Goal: Check status: Check status

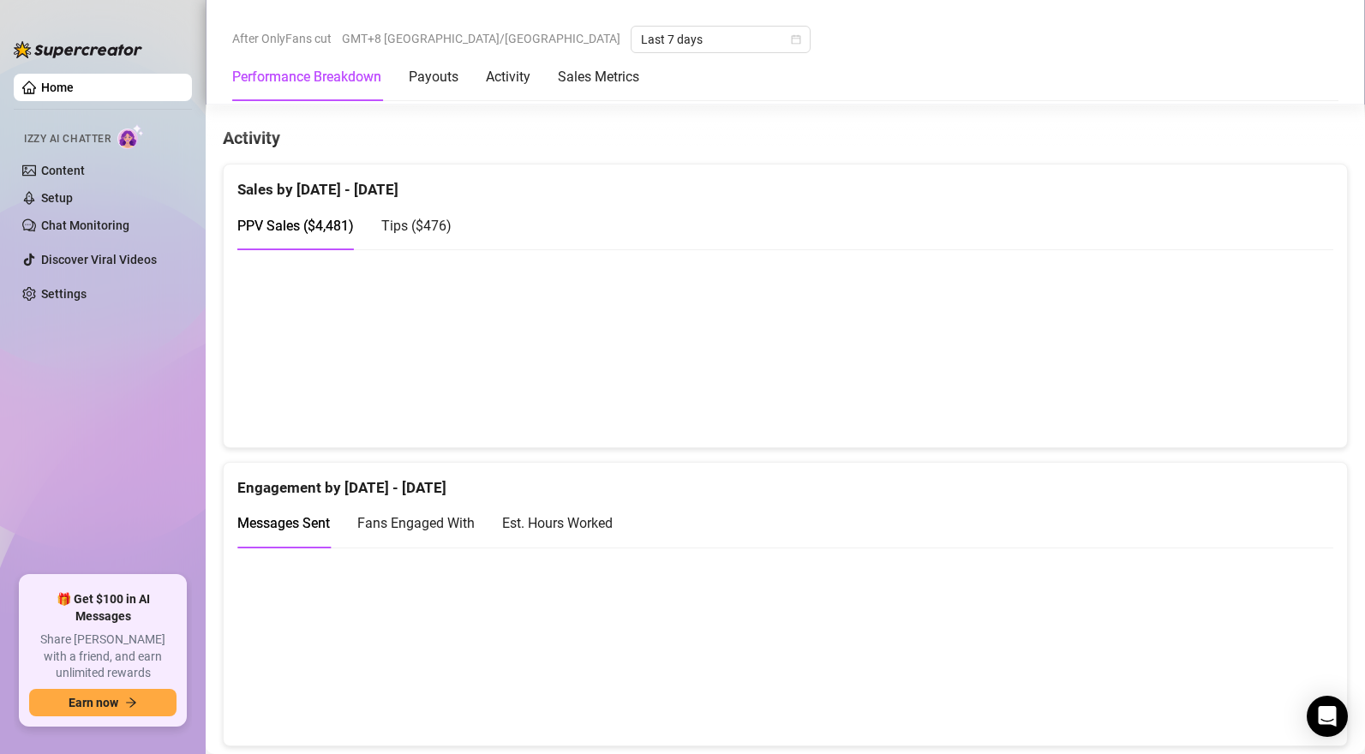
scroll to position [1055, 0]
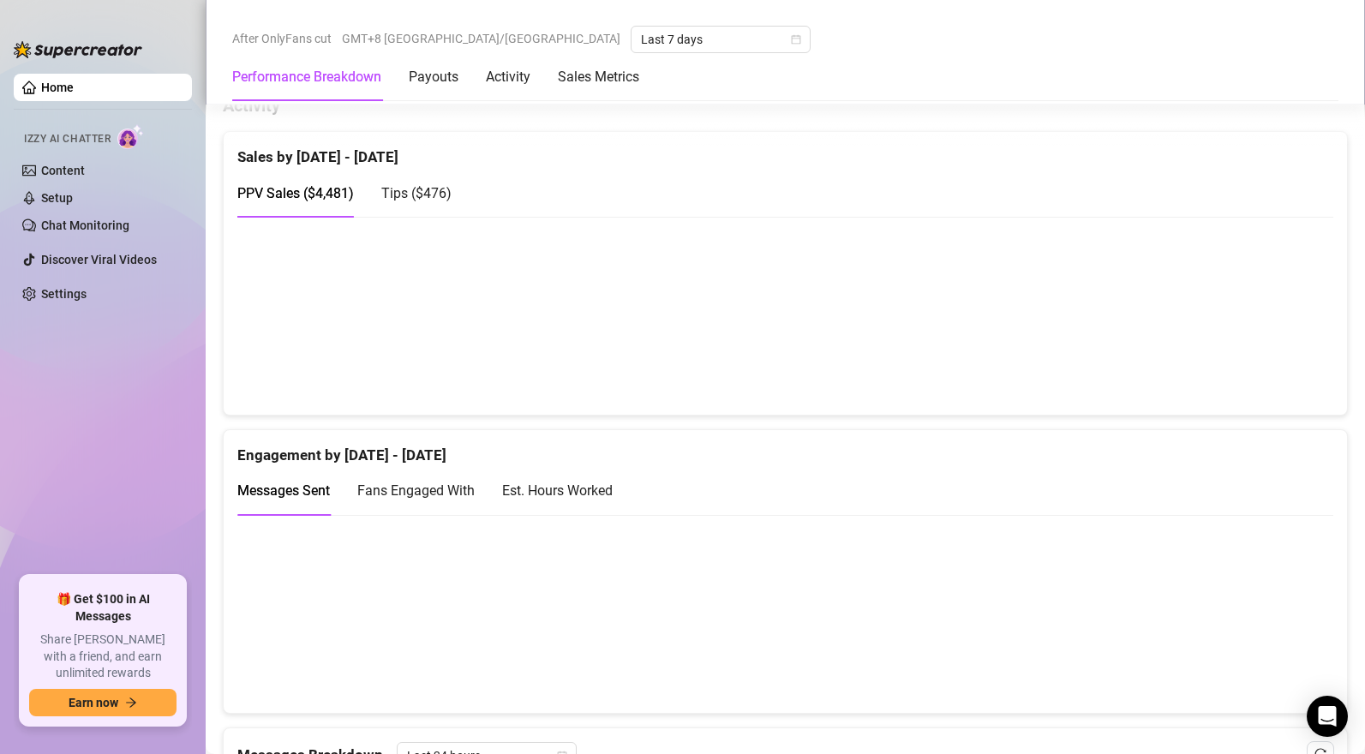
click at [444, 193] on span "Tips ( $476 )" at bounding box center [416, 193] width 70 height 16
click at [515, 488] on div "Est. Hours Worked" at bounding box center [557, 490] width 111 height 21
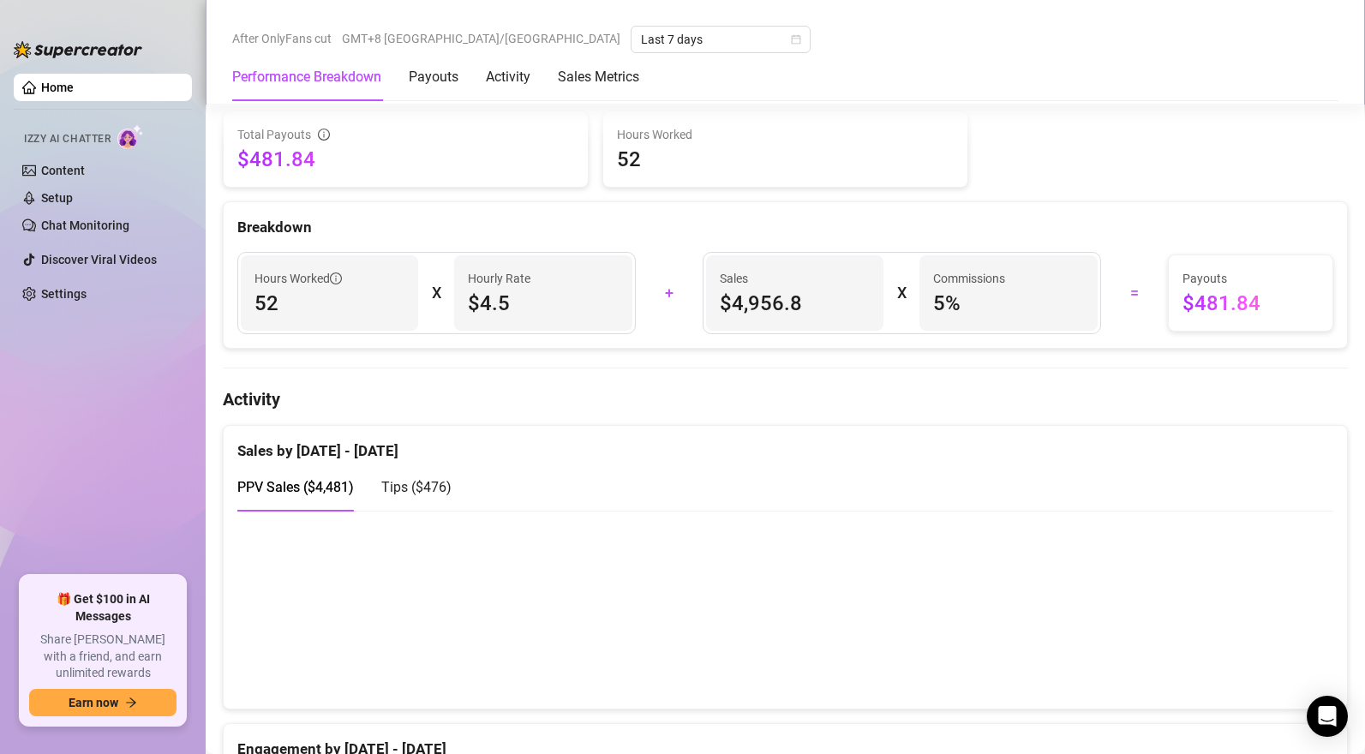
scroll to position [761, 0]
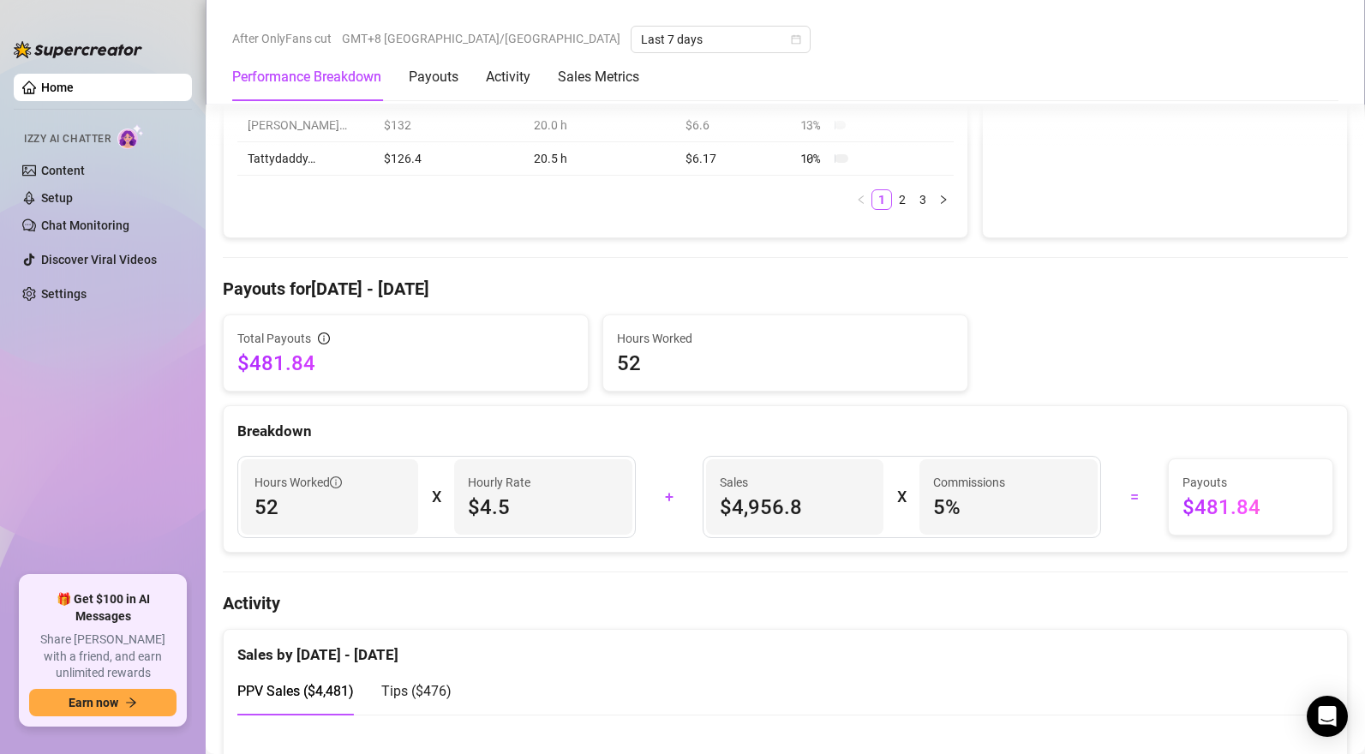
scroll to position [925, 0]
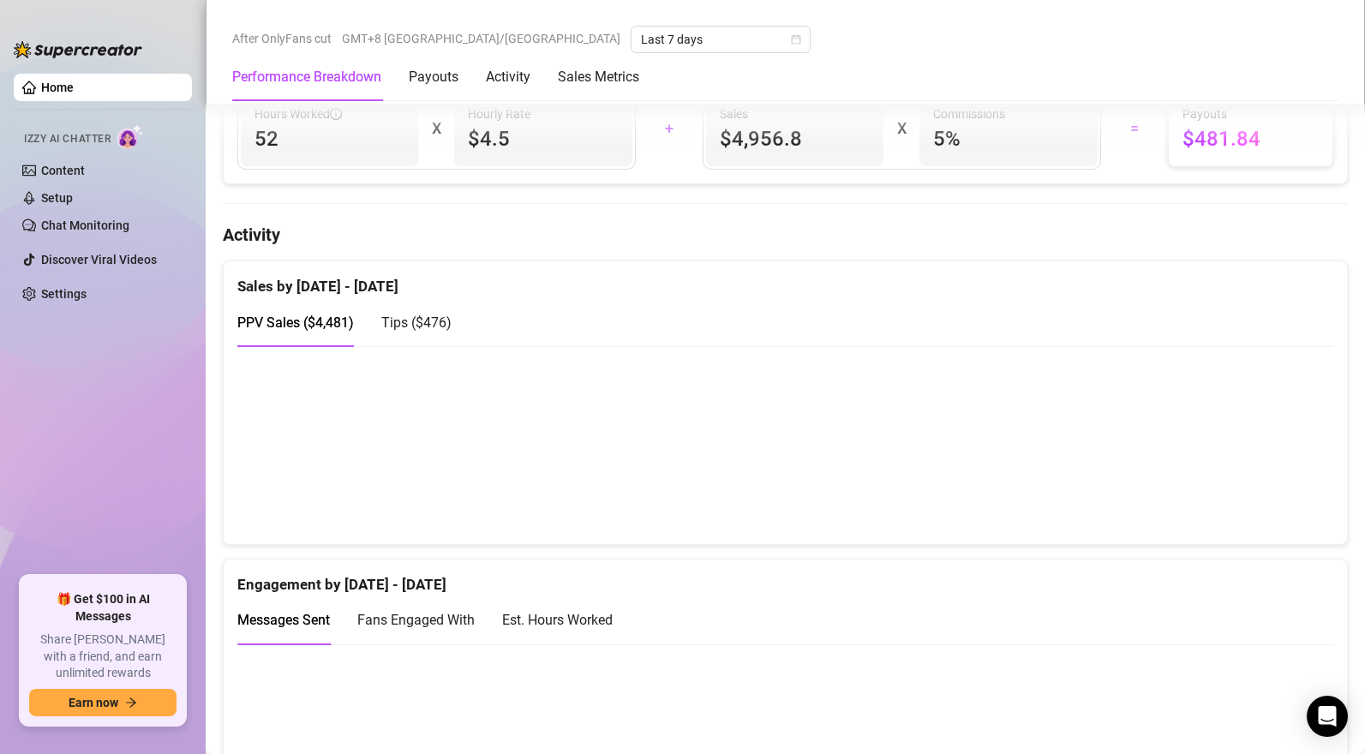
click at [423, 317] on div "Tips ( $476 )" at bounding box center [416, 322] width 70 height 21
click at [321, 326] on span "PPV Sales ( $4,481 )" at bounding box center [295, 322] width 117 height 16
click at [434, 330] on span "Tips ( $476 )" at bounding box center [416, 322] width 70 height 16
click at [328, 314] on div "PPV Sales ( $4,481 )" at bounding box center [295, 322] width 117 height 49
drag, startPoint x: 404, startPoint y: 327, endPoint x: 427, endPoint y: 335, distance: 24.4
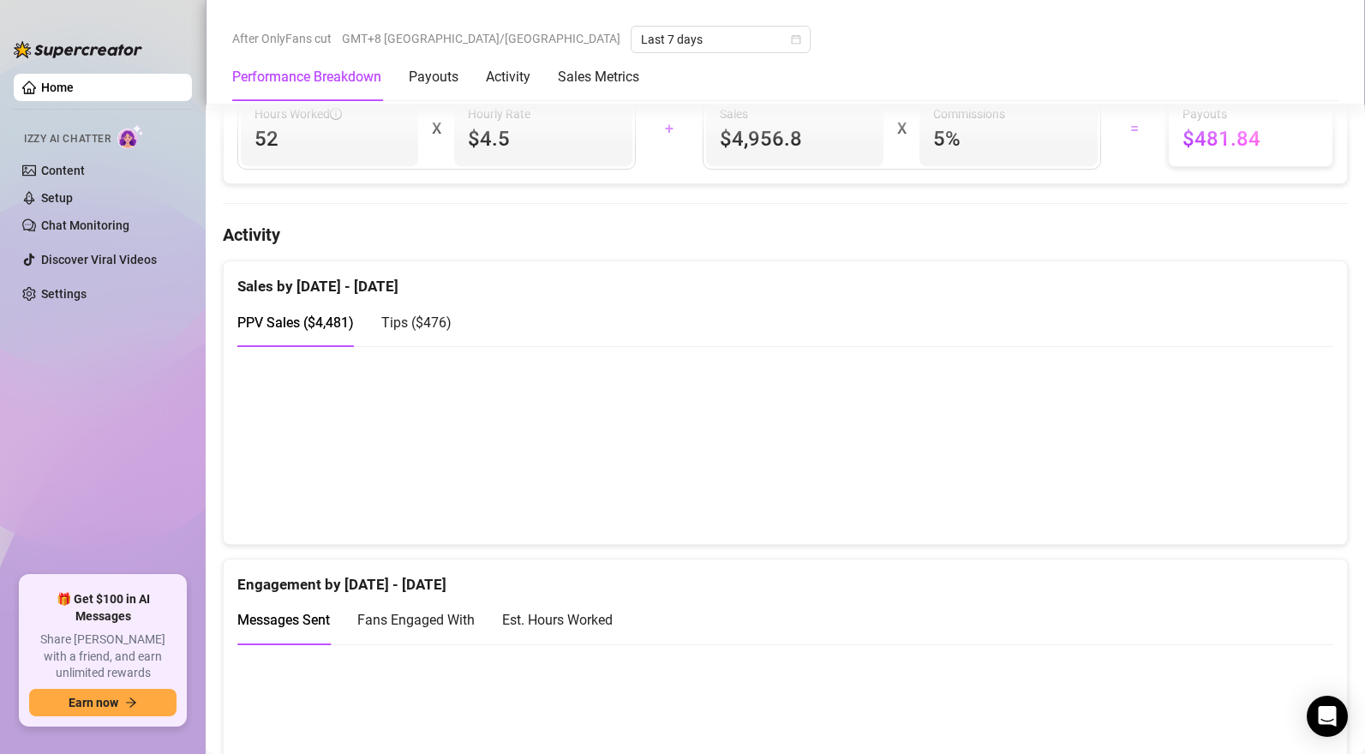
click at [406, 328] on span "Tips ( $476 )" at bounding box center [416, 322] width 70 height 16
click at [314, 322] on span "PPV Sales ( $4,481 )" at bounding box center [295, 322] width 117 height 16
click at [426, 322] on span "Tips ( $476 )" at bounding box center [416, 322] width 70 height 16
click at [302, 326] on span "PPV Sales ( $4,481 )" at bounding box center [295, 322] width 117 height 16
click at [431, 320] on span "Tips ( $476 )" at bounding box center [416, 322] width 70 height 16
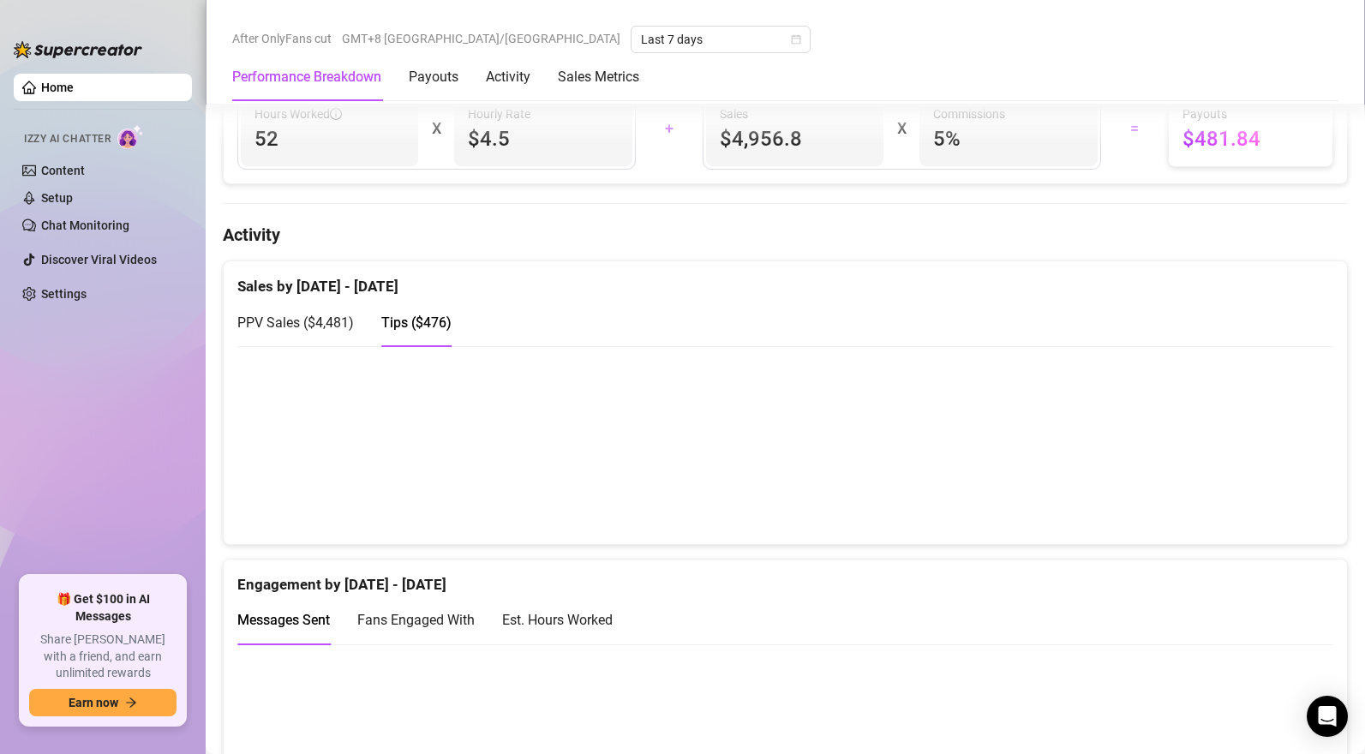
scroll to position [929, 0]
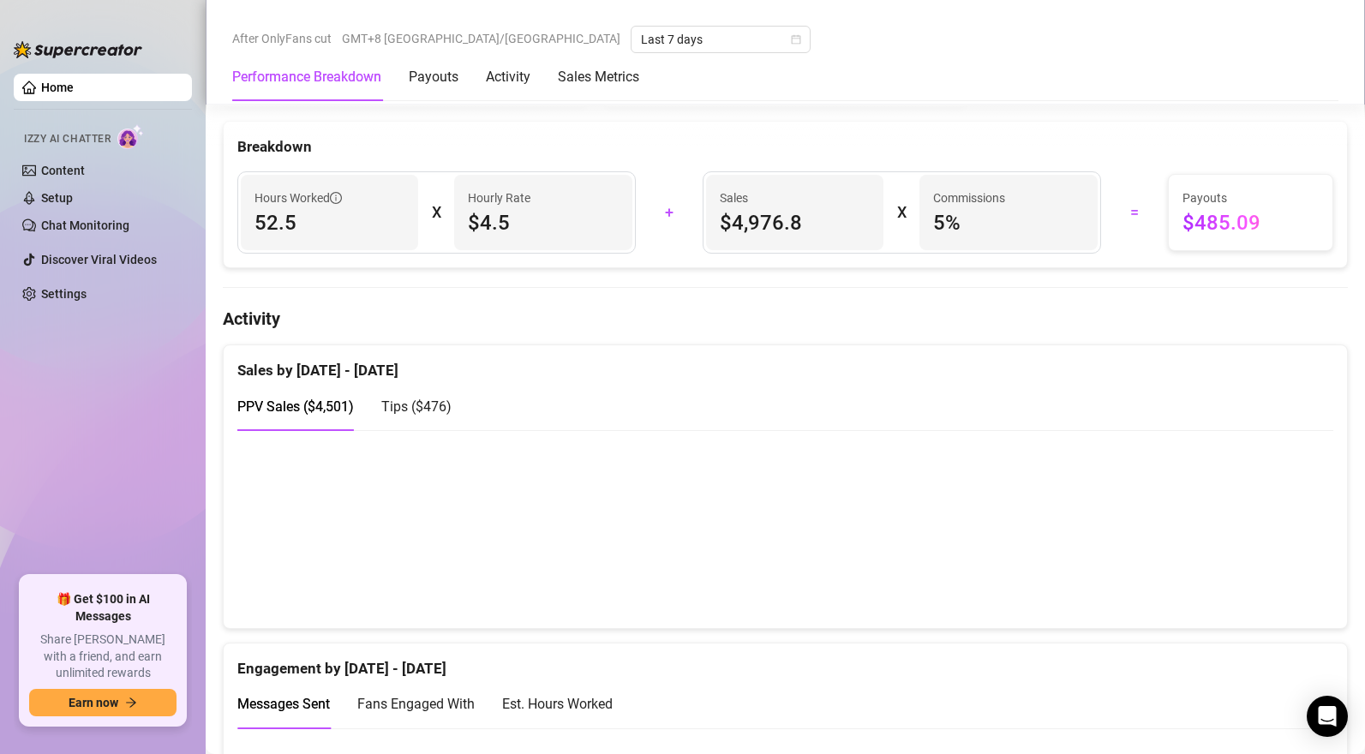
scroll to position [931, 0]
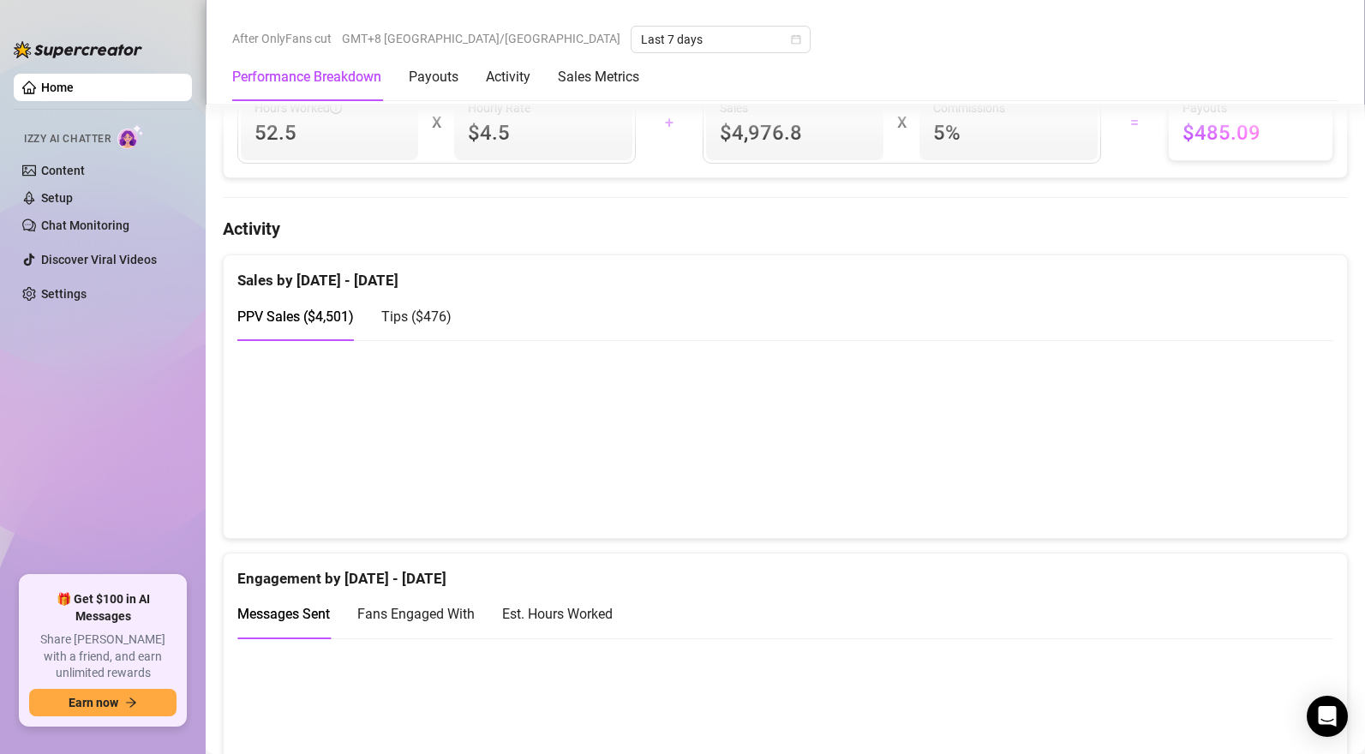
click at [414, 325] on span "Tips ( $476 )" at bounding box center [416, 316] width 70 height 16
click at [318, 318] on span "PPV Sales ( $4,501 )" at bounding box center [295, 316] width 117 height 16
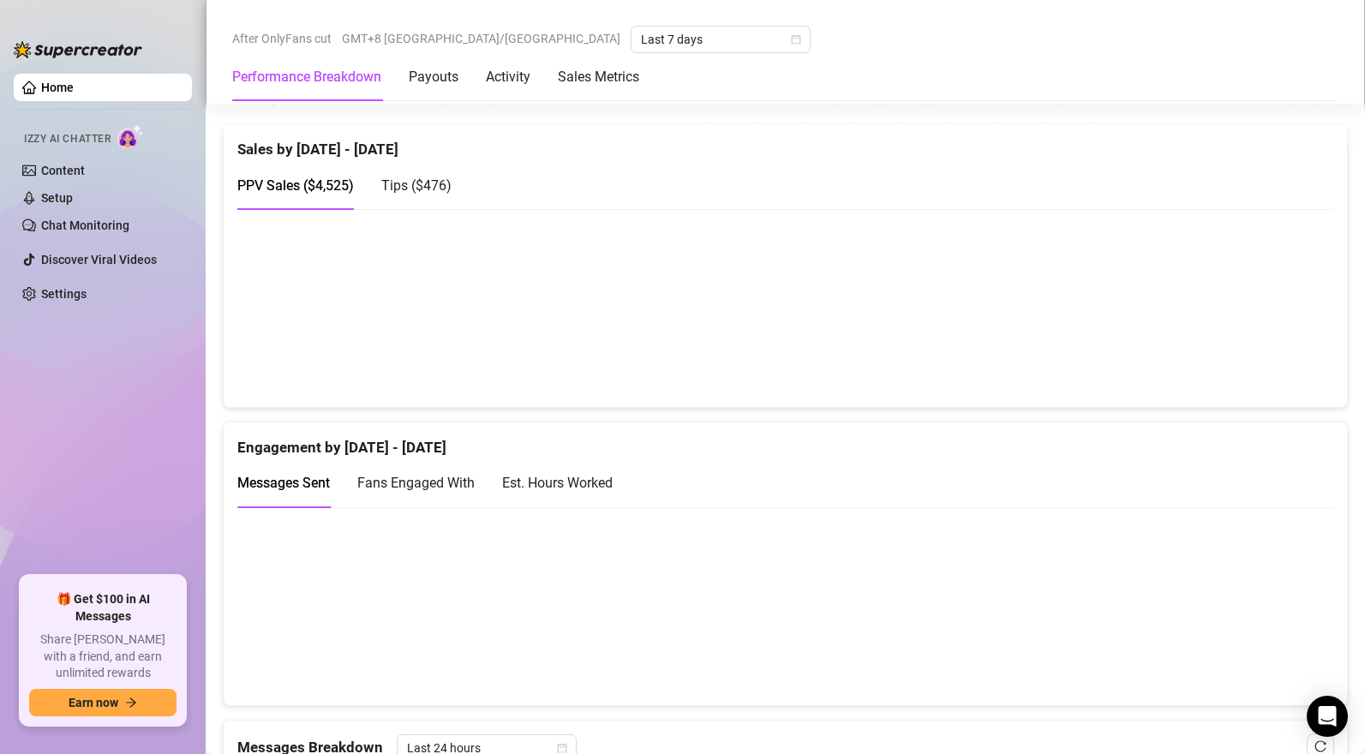
scroll to position [1051, 0]
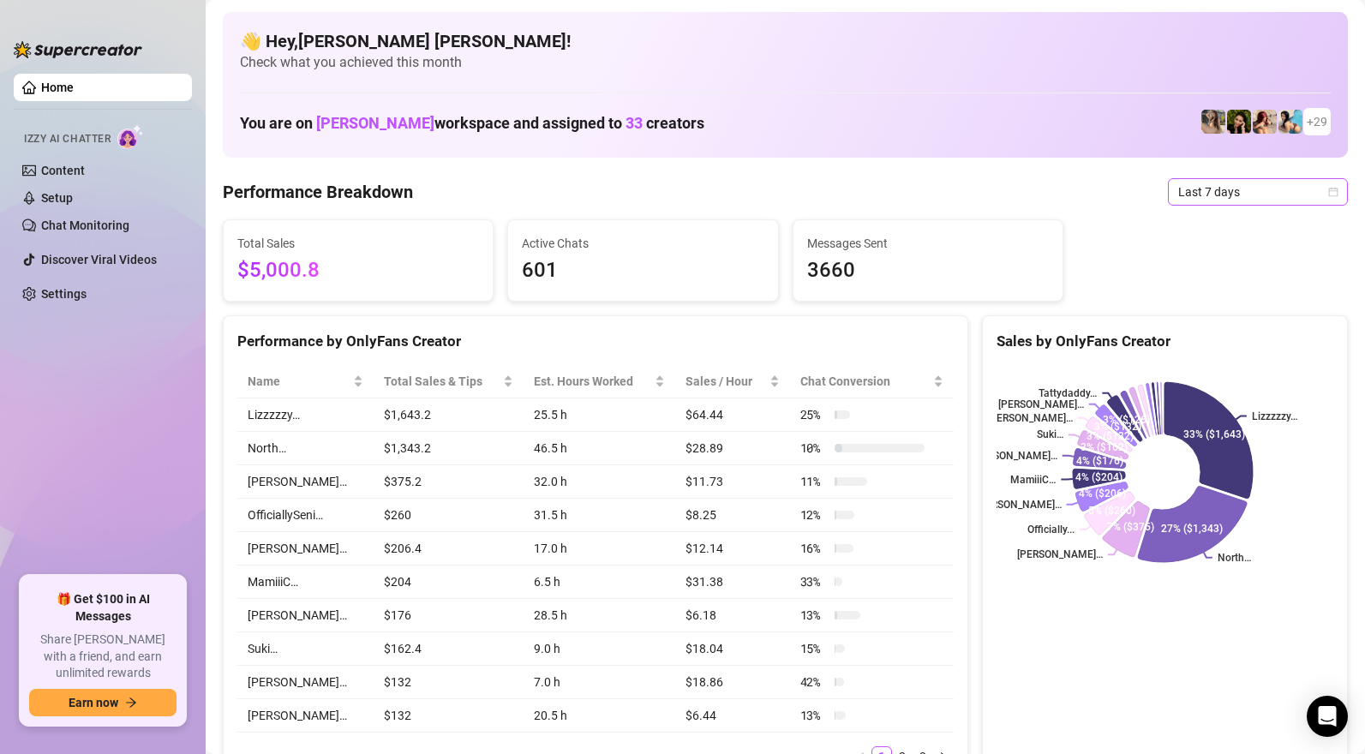
click at [1217, 193] on span "Last 7 days" at bounding box center [1257, 192] width 159 height 26
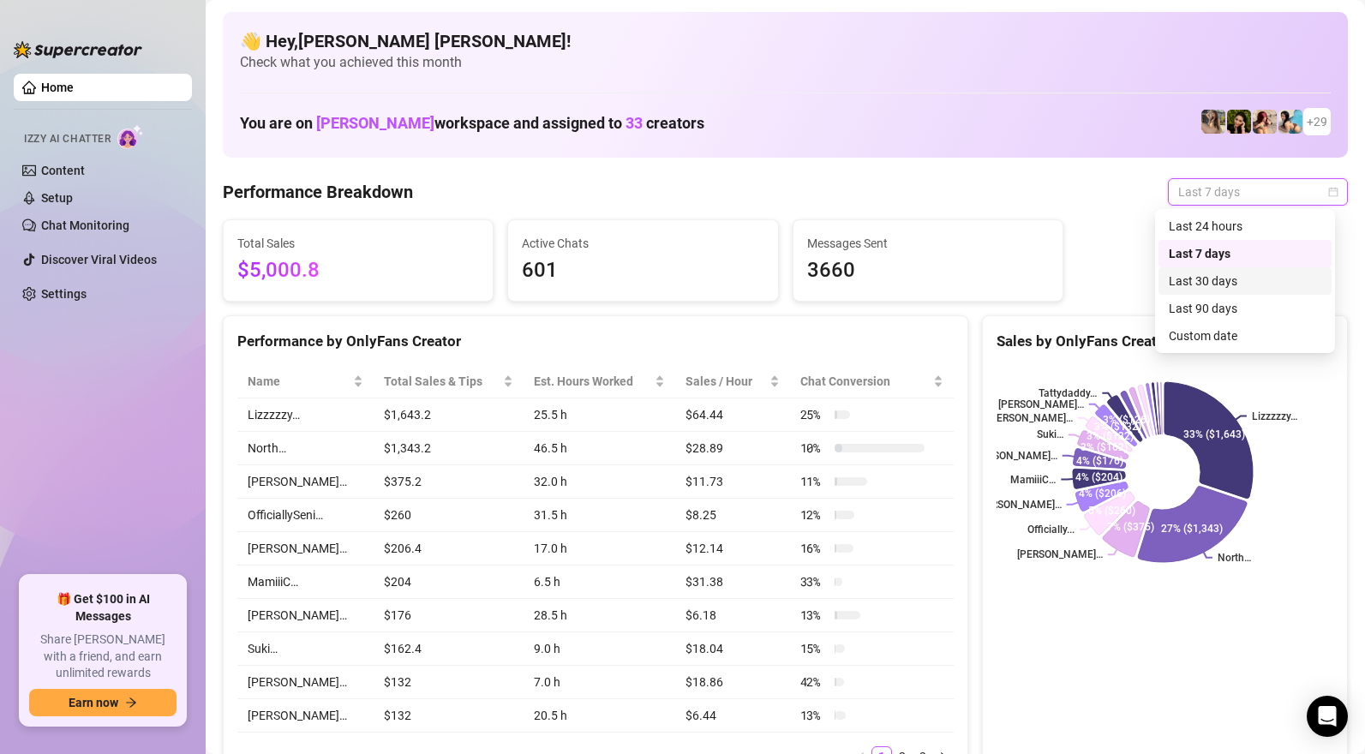
click at [1228, 275] on div "Last 30 days" at bounding box center [1245, 281] width 153 height 19
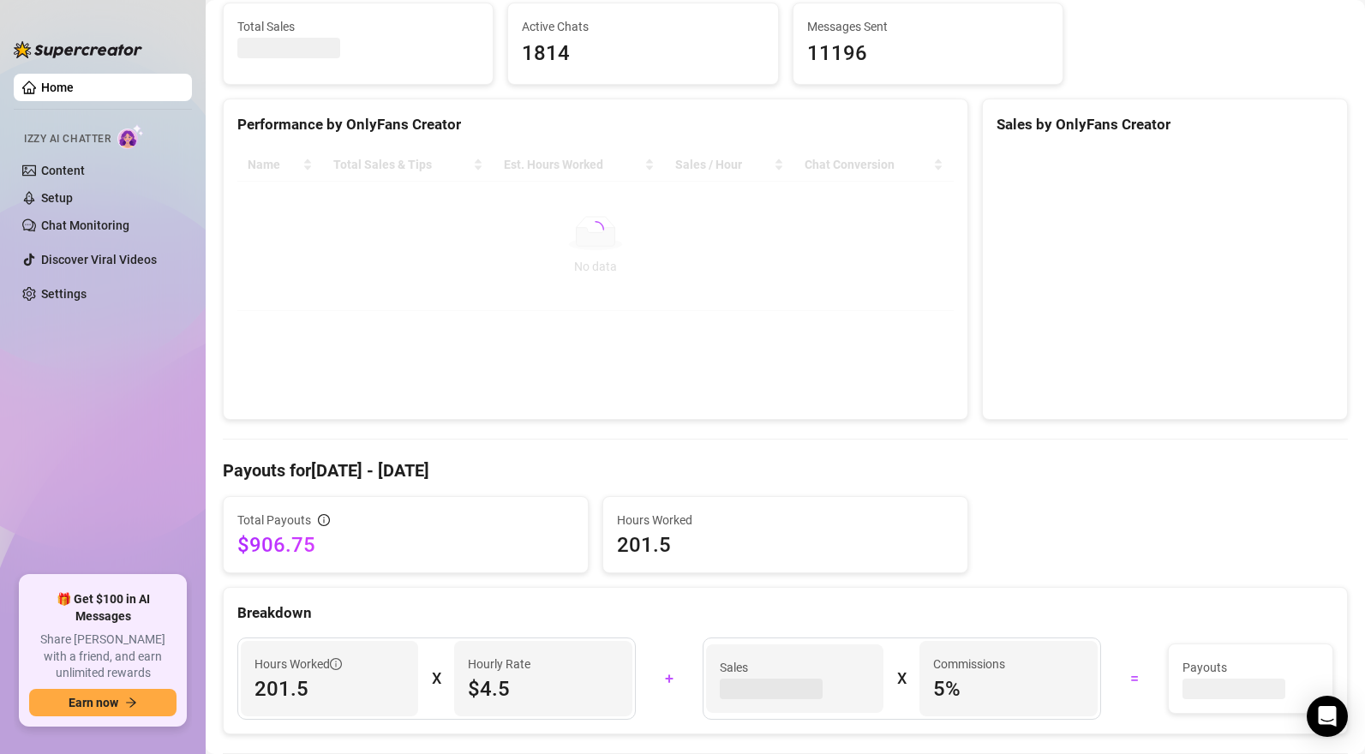
scroll to position [64, 0]
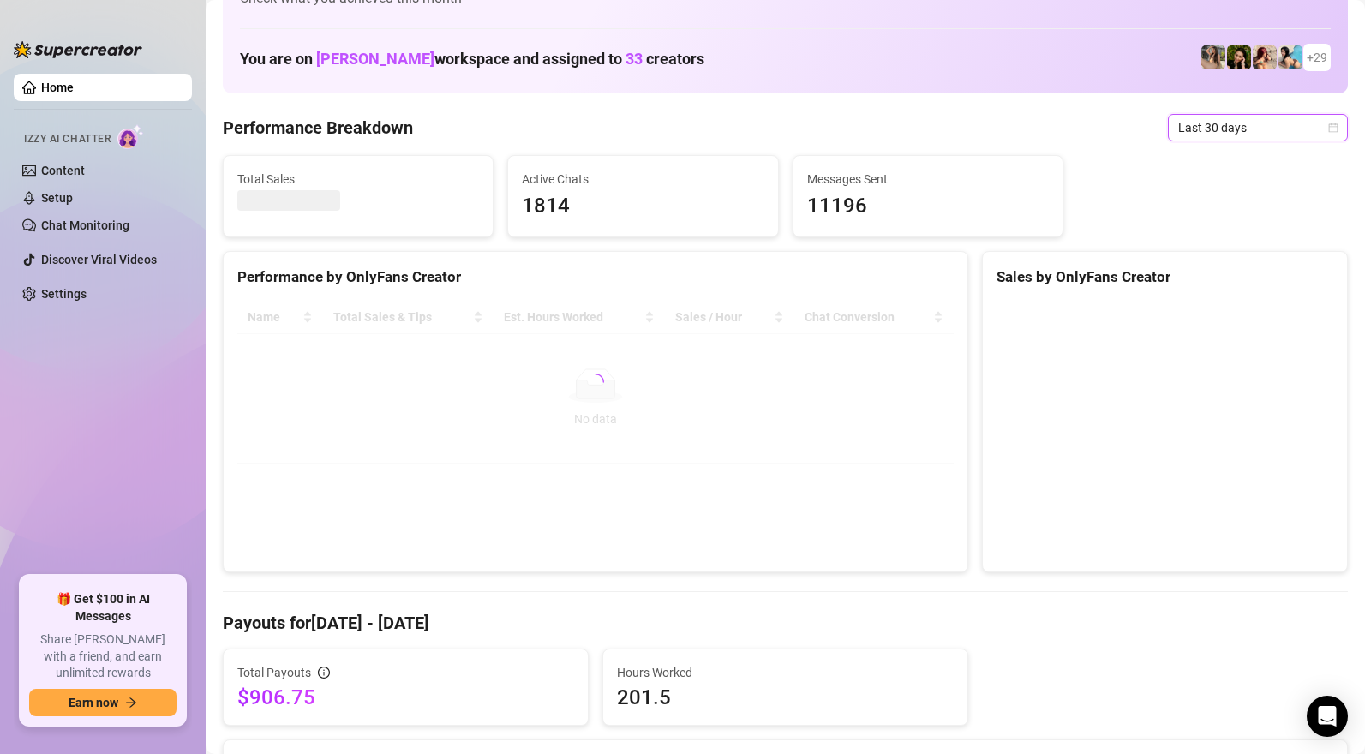
click at [1194, 125] on span "Last 30 days" at bounding box center [1257, 128] width 159 height 26
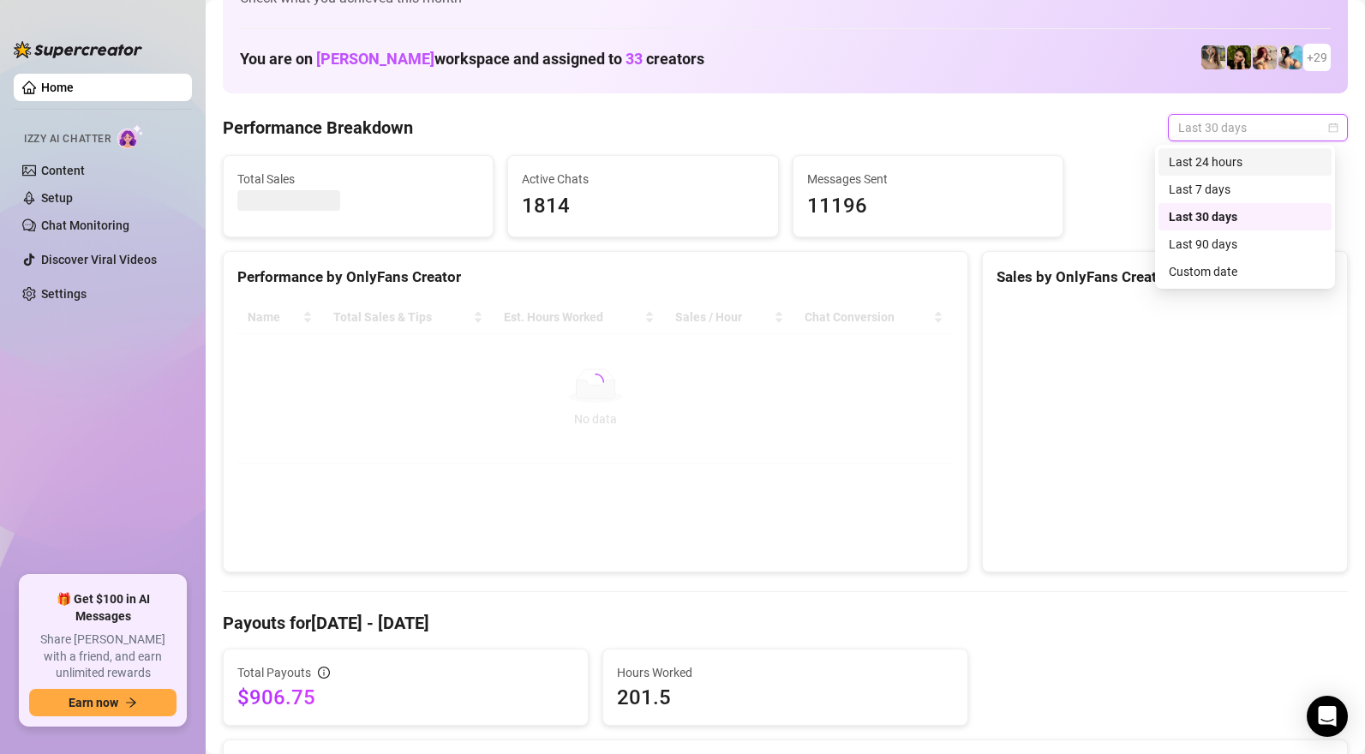
click at [1224, 163] on div "Last 24 hours" at bounding box center [1245, 162] width 153 height 19
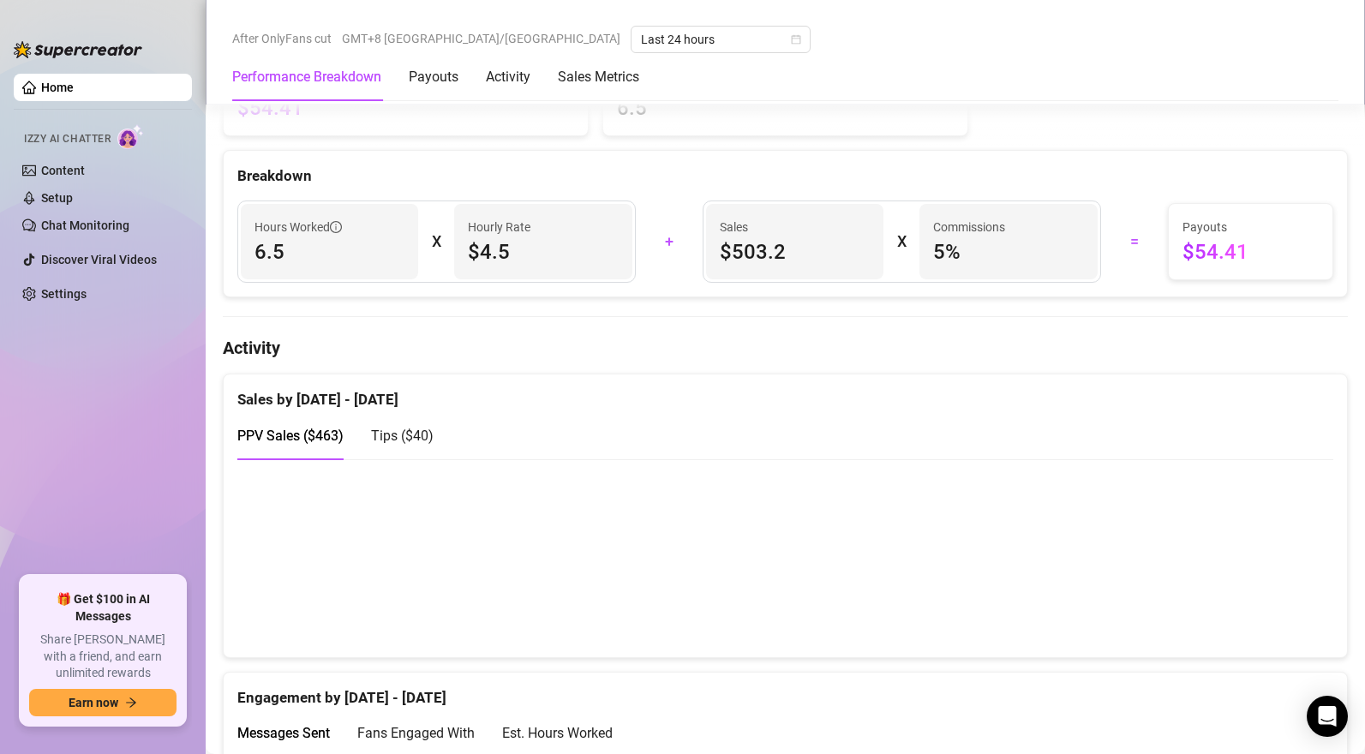
scroll to position [1066, 0]
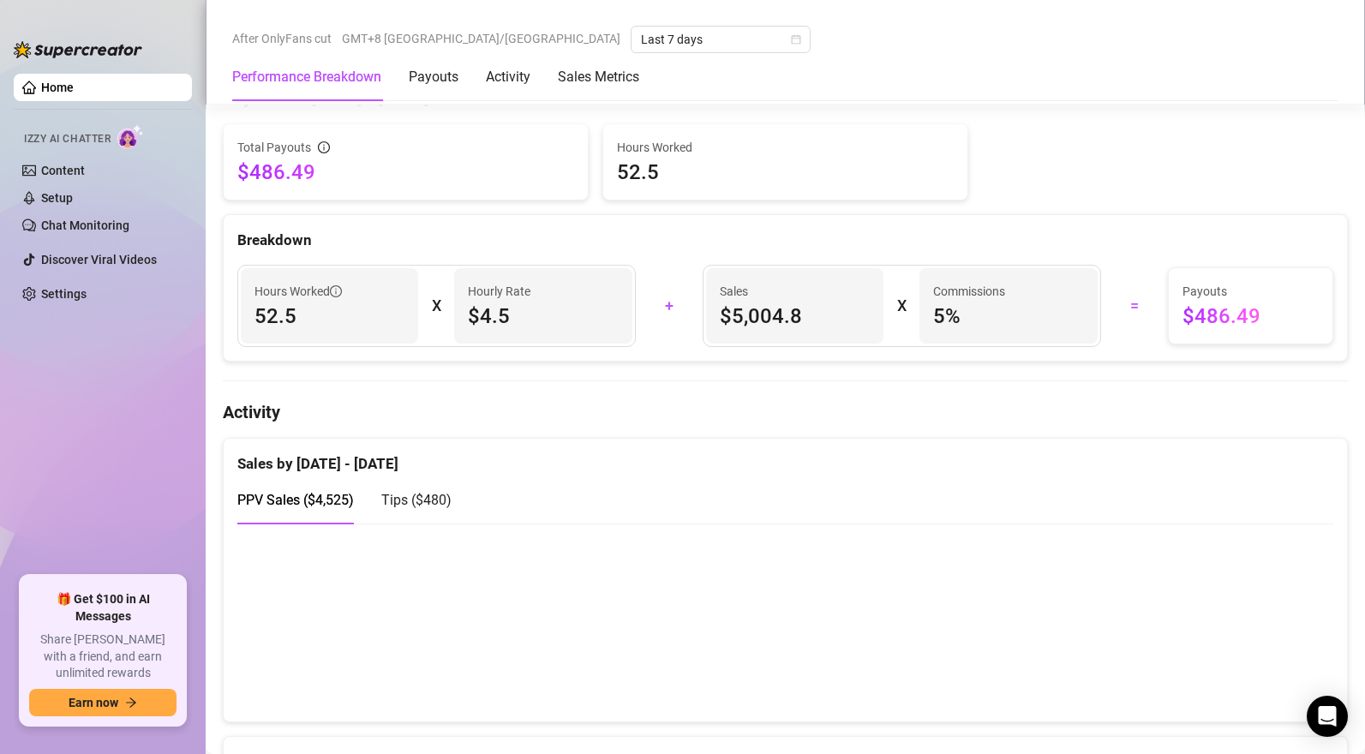
scroll to position [859, 0]
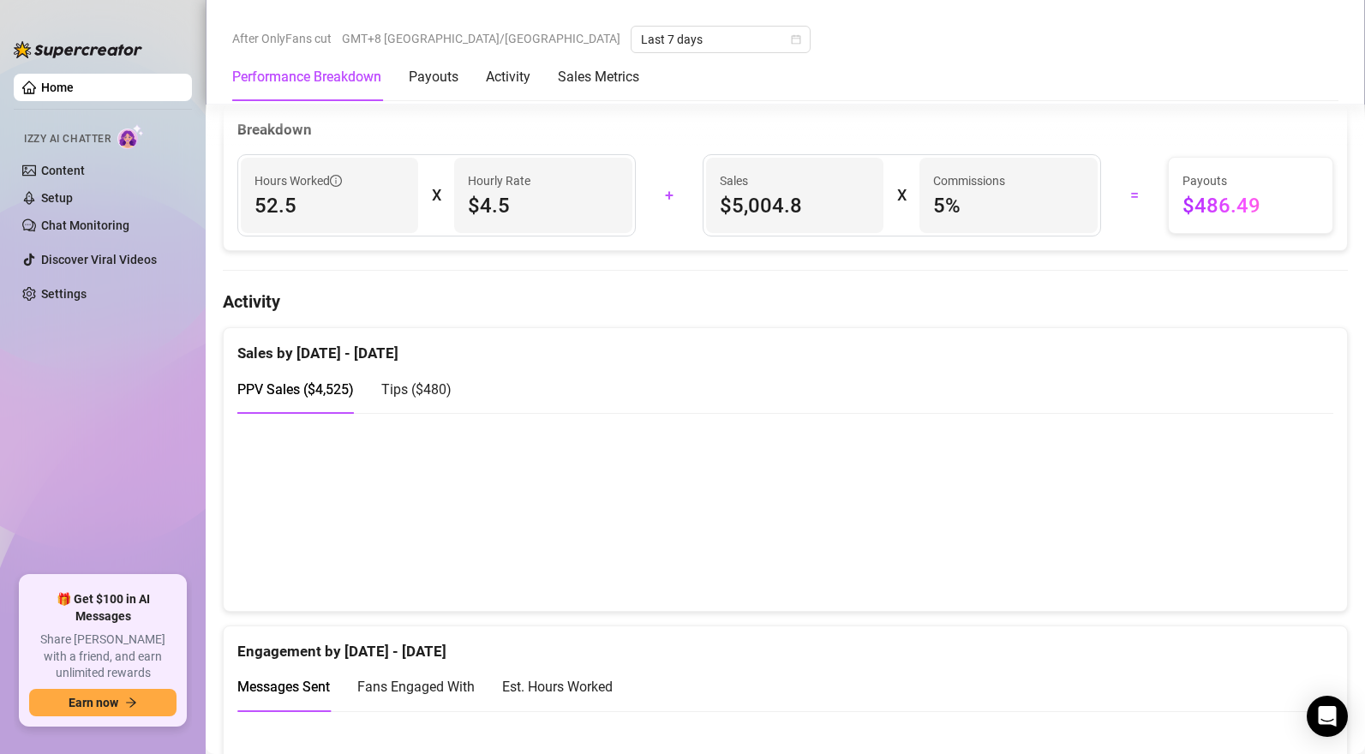
click at [427, 389] on span "Tips ( $480 )" at bounding box center [416, 389] width 70 height 16
click at [317, 388] on span "PPV Sales ( $4,525 )" at bounding box center [295, 389] width 117 height 16
